Goal: Task Accomplishment & Management: Use online tool/utility

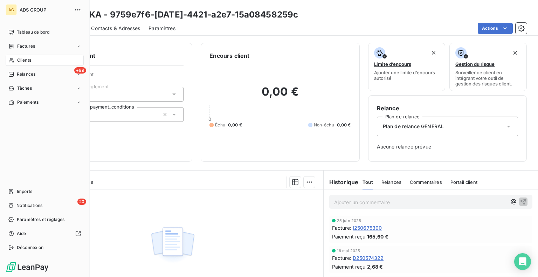
click at [34, 63] on div "Clients" at bounding box center [45, 60] width 78 height 11
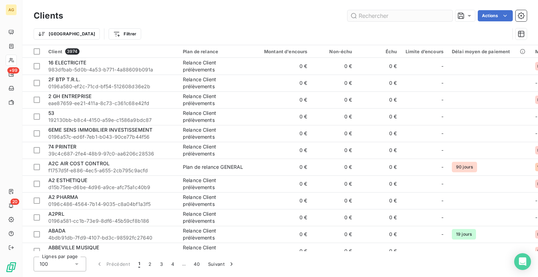
click at [396, 14] on input "text" at bounding box center [399, 15] width 105 height 11
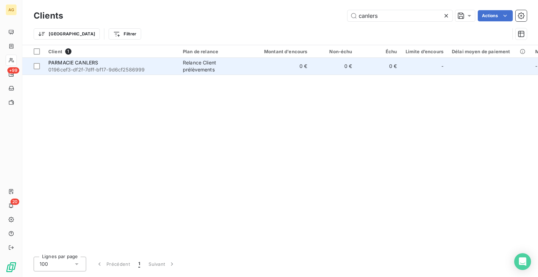
type input "canlers"
click at [127, 62] on div "PARMACIE CANLERS" at bounding box center [111, 62] width 126 height 7
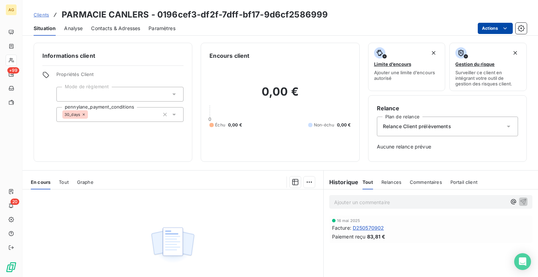
click at [508, 29] on html "AG +99 20 Clients PARMACIE CANLERS - 0196cef3-df2f-7dff-bf17-9d6cf2586999 Situa…" at bounding box center [269, 138] width 538 height 277
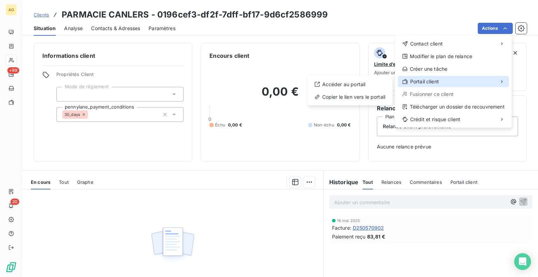
click at [424, 81] on span "Portail client" at bounding box center [424, 81] width 29 height 7
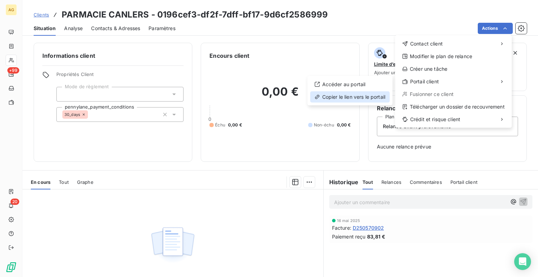
click at [336, 96] on div "Copier le lien vers le portail" at bounding box center [349, 96] width 79 height 11
